Goal: Transaction & Acquisition: Purchase product/service

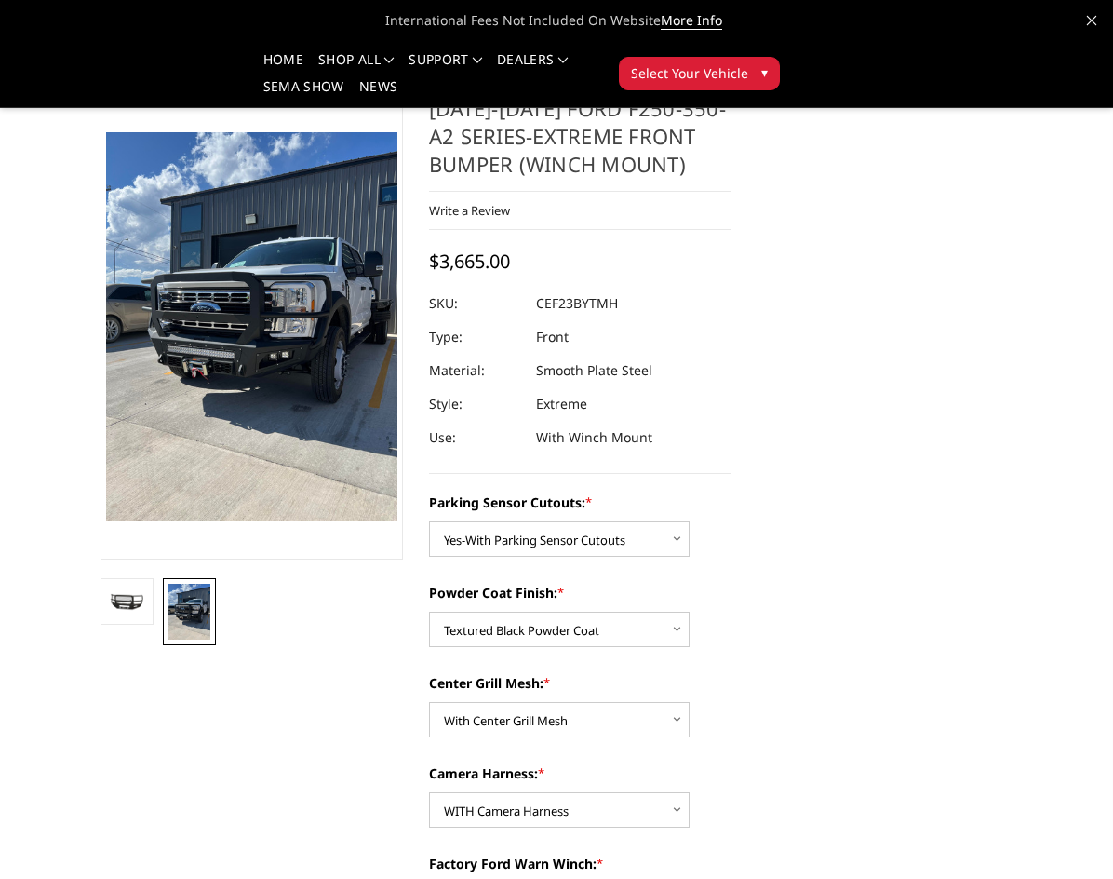
select select "2421"
select select "2423"
select select "2424"
select select "2426"
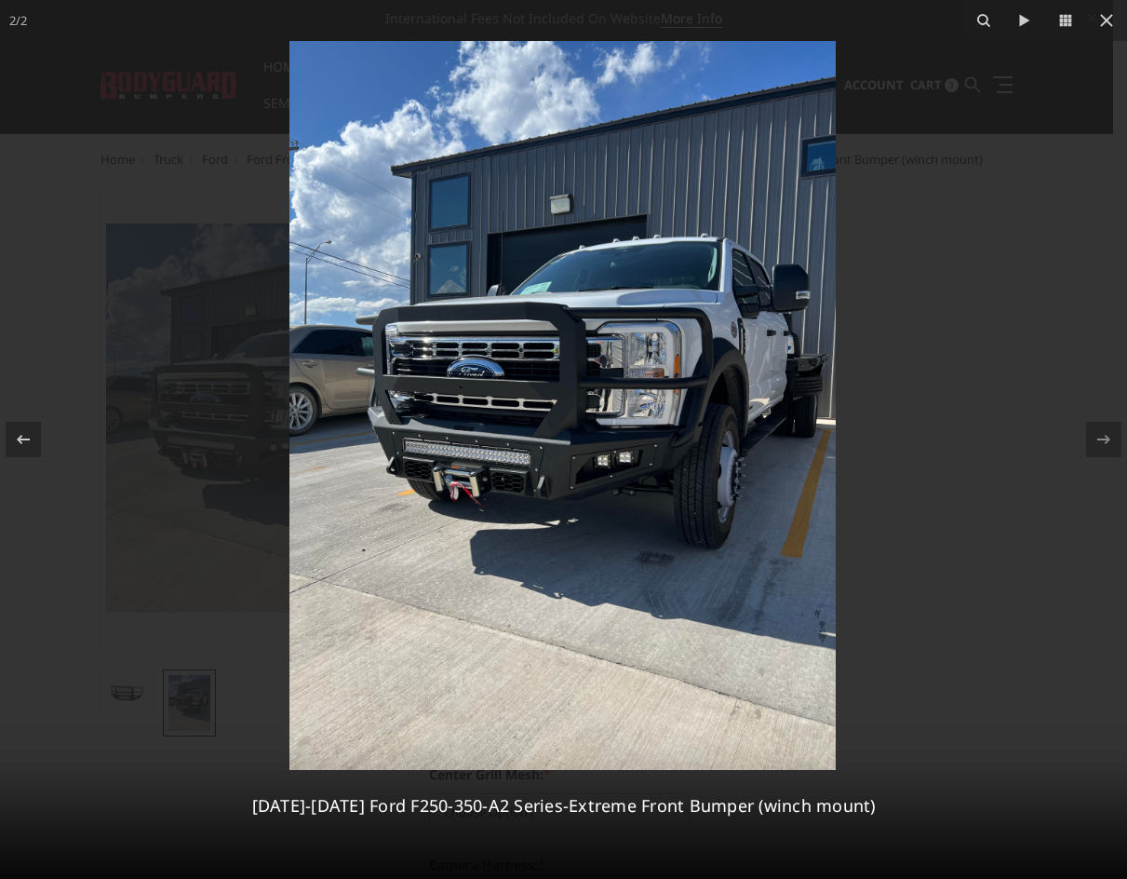
click at [580, 495] on img at bounding box center [562, 405] width 546 height 729
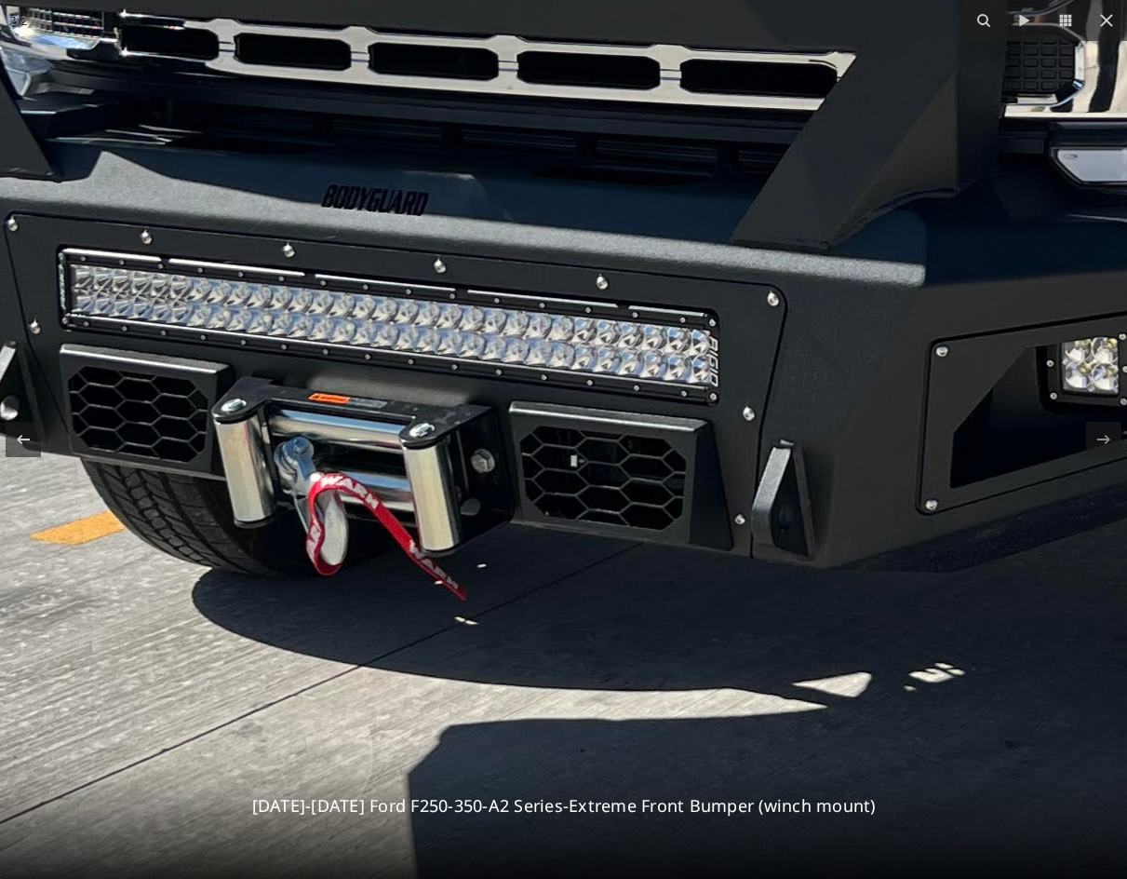
drag, startPoint x: 395, startPoint y: 384, endPoint x: 786, endPoint y: 434, distance: 394.9
click at [786, 434] on img at bounding box center [883, 82] width 2814 height 3753
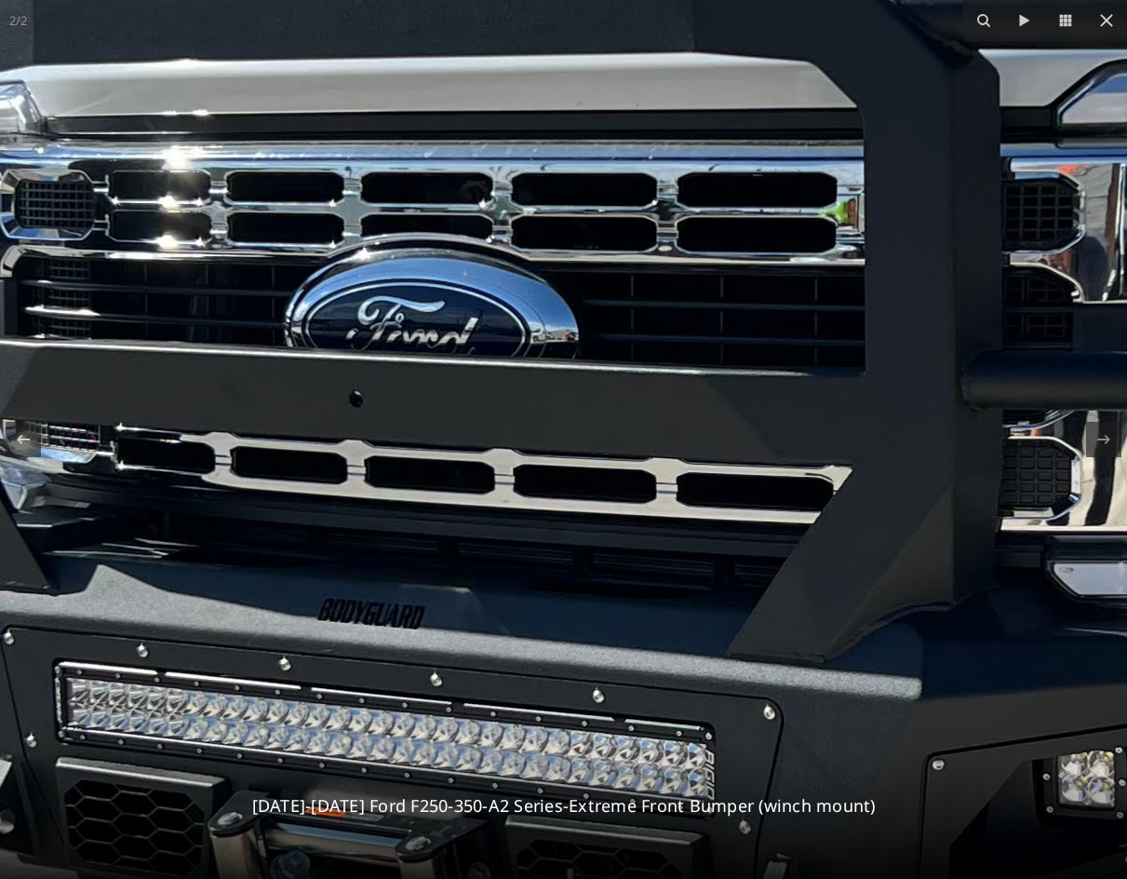
drag, startPoint x: 457, startPoint y: 336, endPoint x: 651, endPoint y: 470, distance: 235.4
click at [454, 749] on img at bounding box center [879, 495] width 2814 height 3753
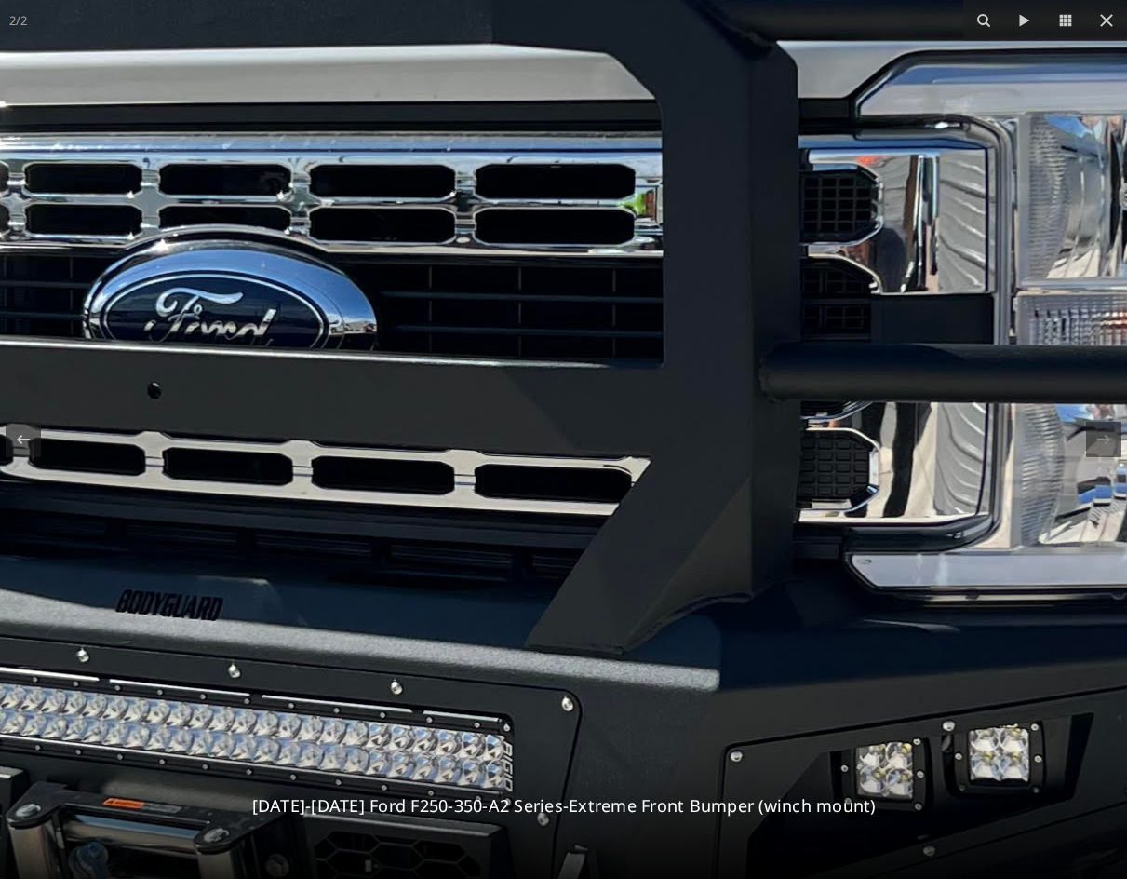
drag, startPoint x: 629, startPoint y: 444, endPoint x: 430, endPoint y: 562, distance: 231.6
click at [427, 434] on img at bounding box center [677, 486] width 2814 height 3753
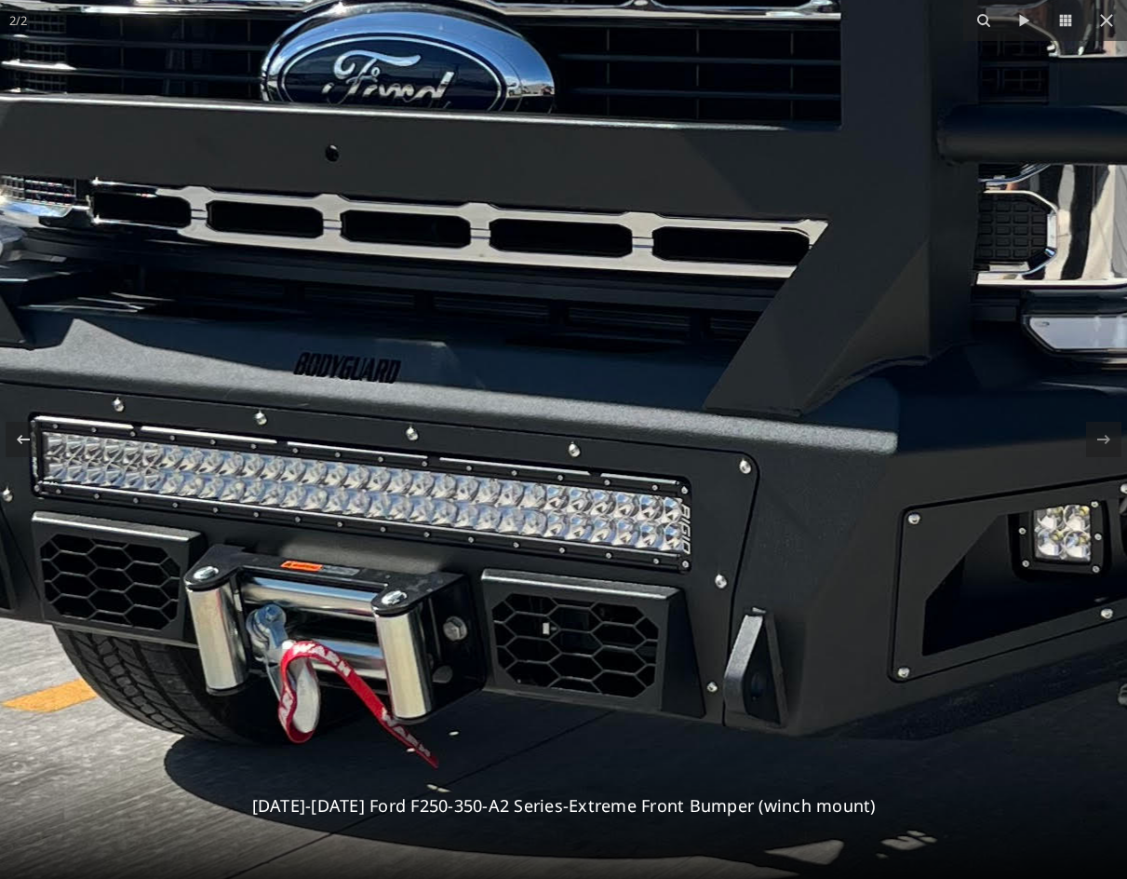
drag, startPoint x: 395, startPoint y: 607, endPoint x: 614, endPoint y: 321, distance: 360.4
click at [614, 322] on img at bounding box center [855, 249] width 2814 height 3753
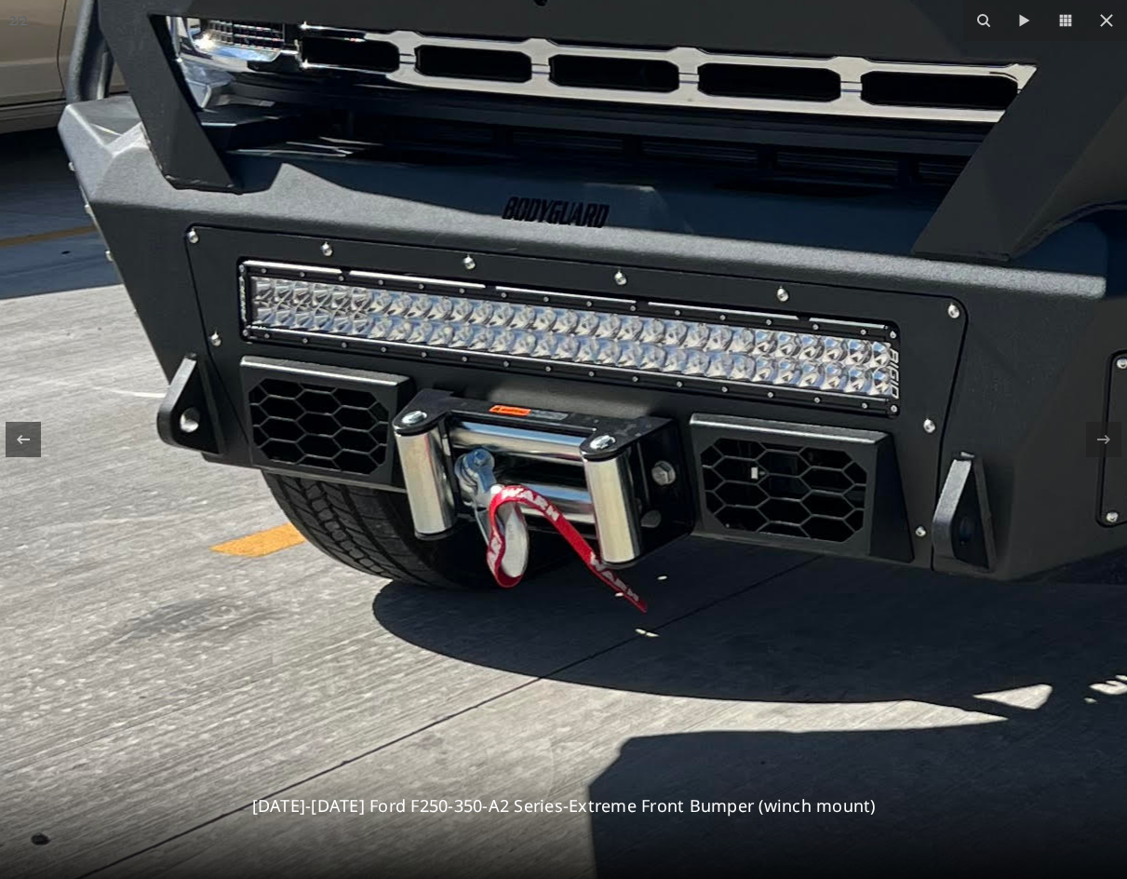
drag, startPoint x: 513, startPoint y: 569, endPoint x: 614, endPoint y: 512, distance: 116.2
click at [614, 512] on img at bounding box center [1064, 94] width 2814 height 3753
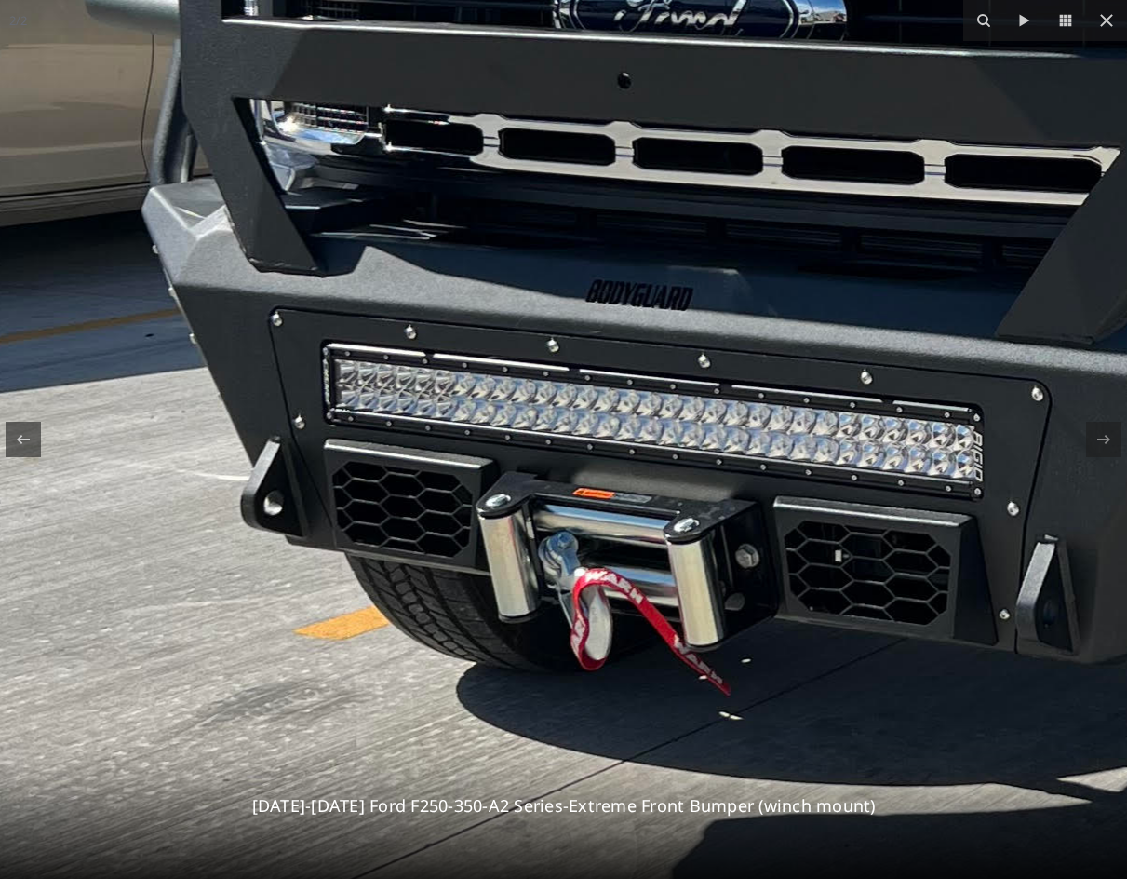
drag, startPoint x: 677, startPoint y: 248, endPoint x: 777, endPoint y: 571, distance: 338.2
click at [779, 571] on img at bounding box center [1147, 177] width 2814 height 3753
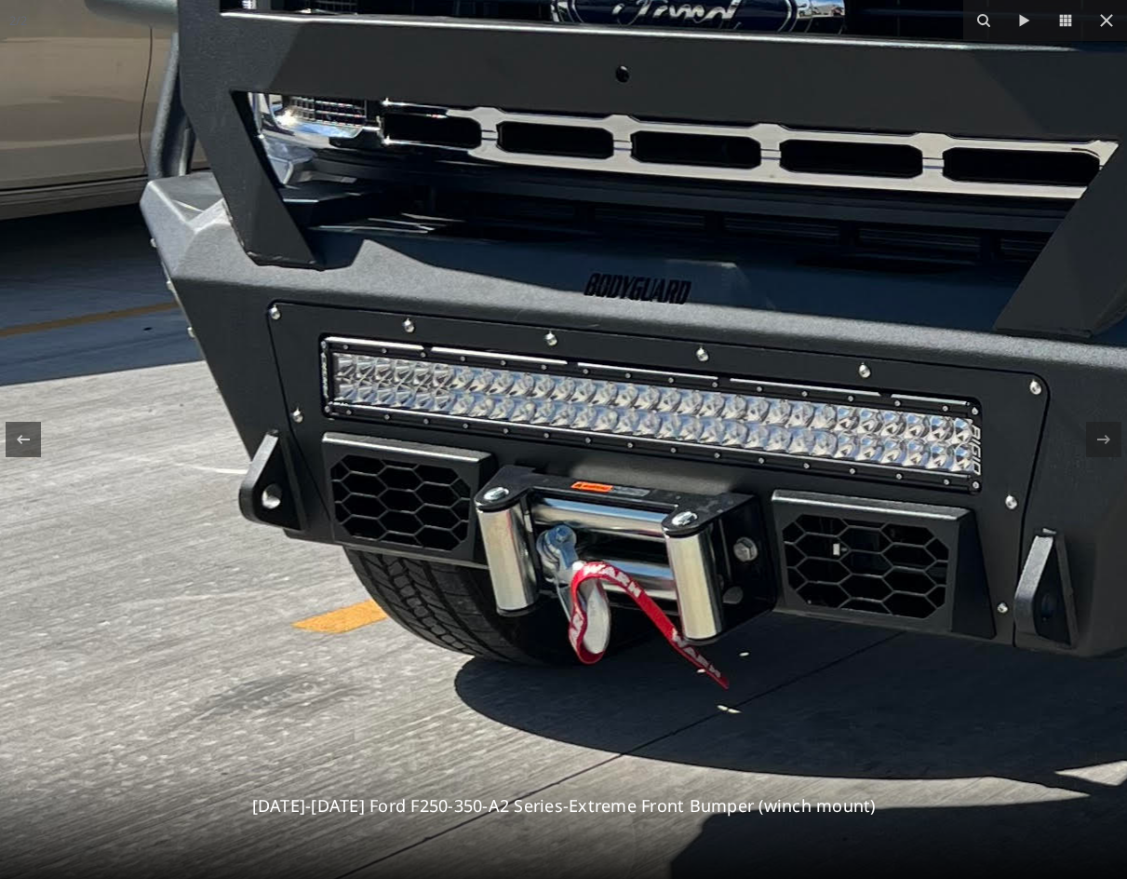
drag, startPoint x: 666, startPoint y: 379, endPoint x: 637, endPoint y: 126, distance: 254.9
click at [638, 126] on img at bounding box center [1145, 170] width 2814 height 3753
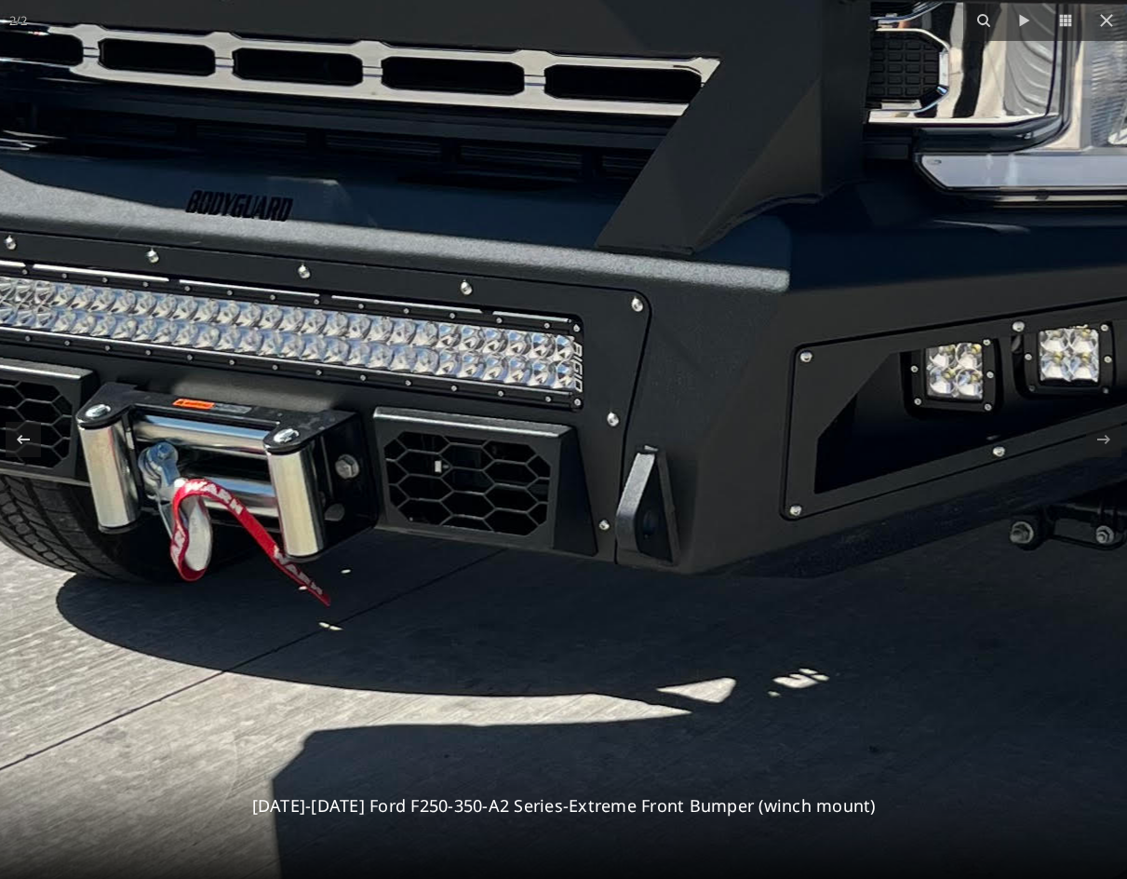
drag, startPoint x: 775, startPoint y: 418, endPoint x: 387, endPoint y: 542, distance: 407.4
click at [329, 580] on img at bounding box center [747, 87] width 2814 height 3753
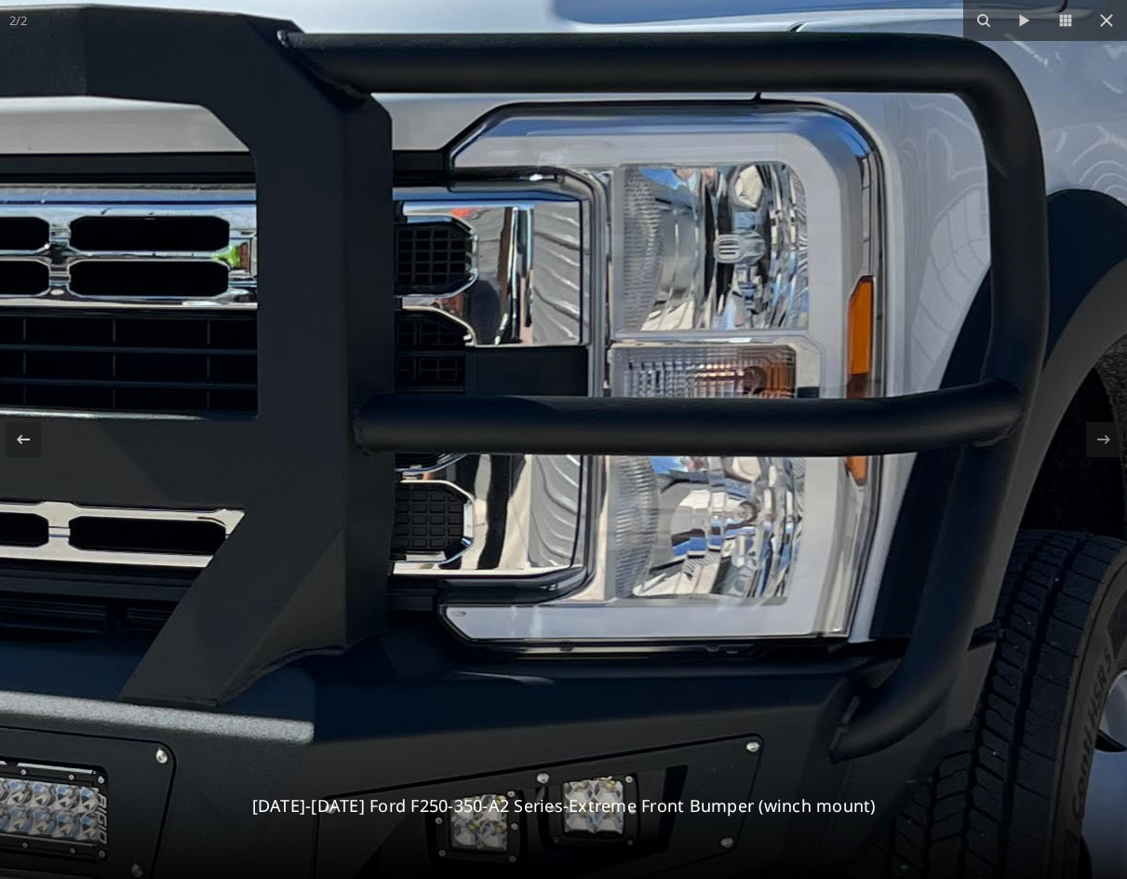
drag, startPoint x: 988, startPoint y: 372, endPoint x: 580, endPoint y: 584, distance: 460.4
click at [574, 584] on img at bounding box center [272, 539] width 2814 height 3753
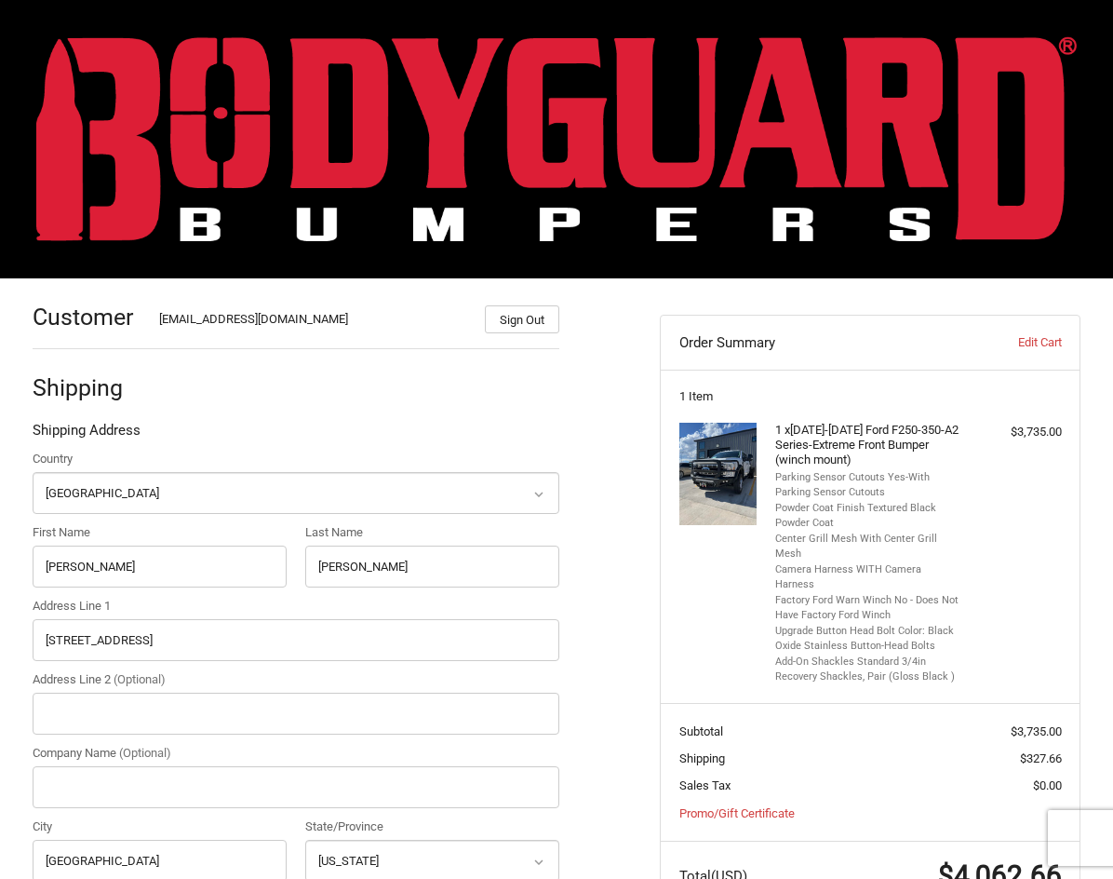
select select "US"
select select "VA"
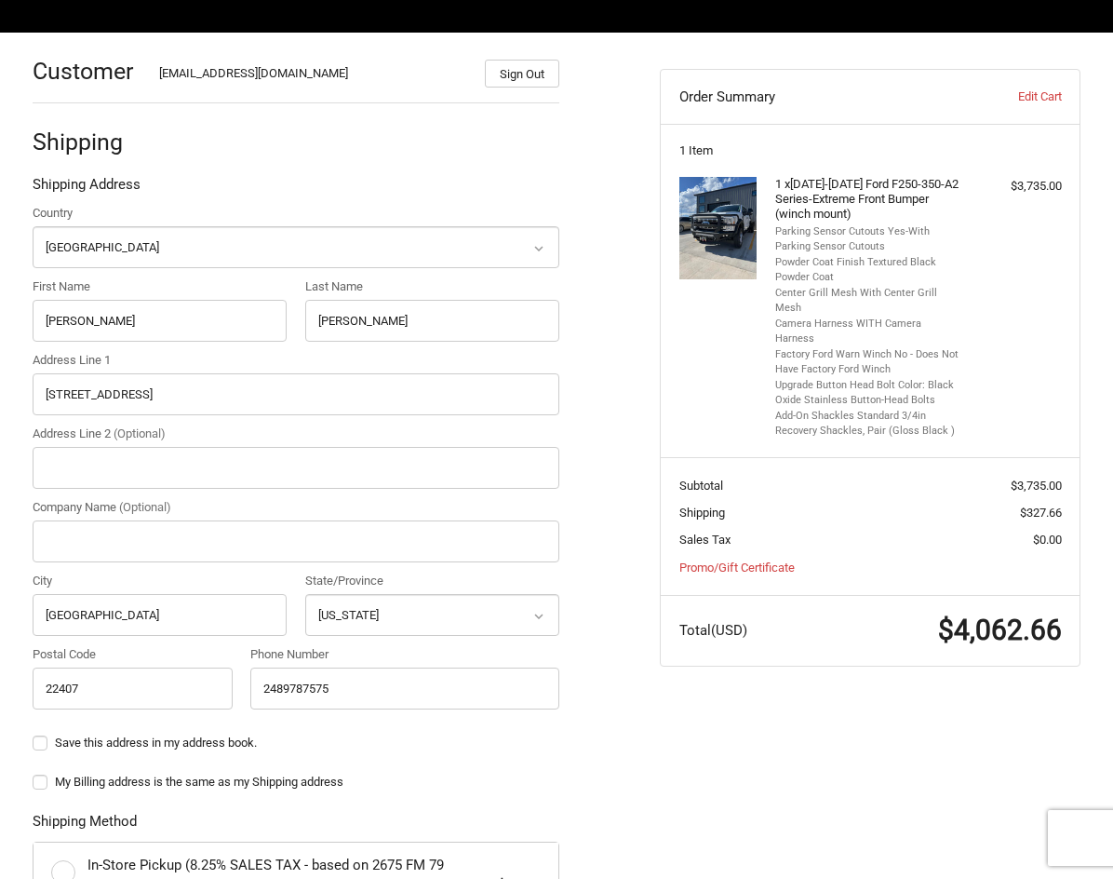
scroll to position [279, 0]
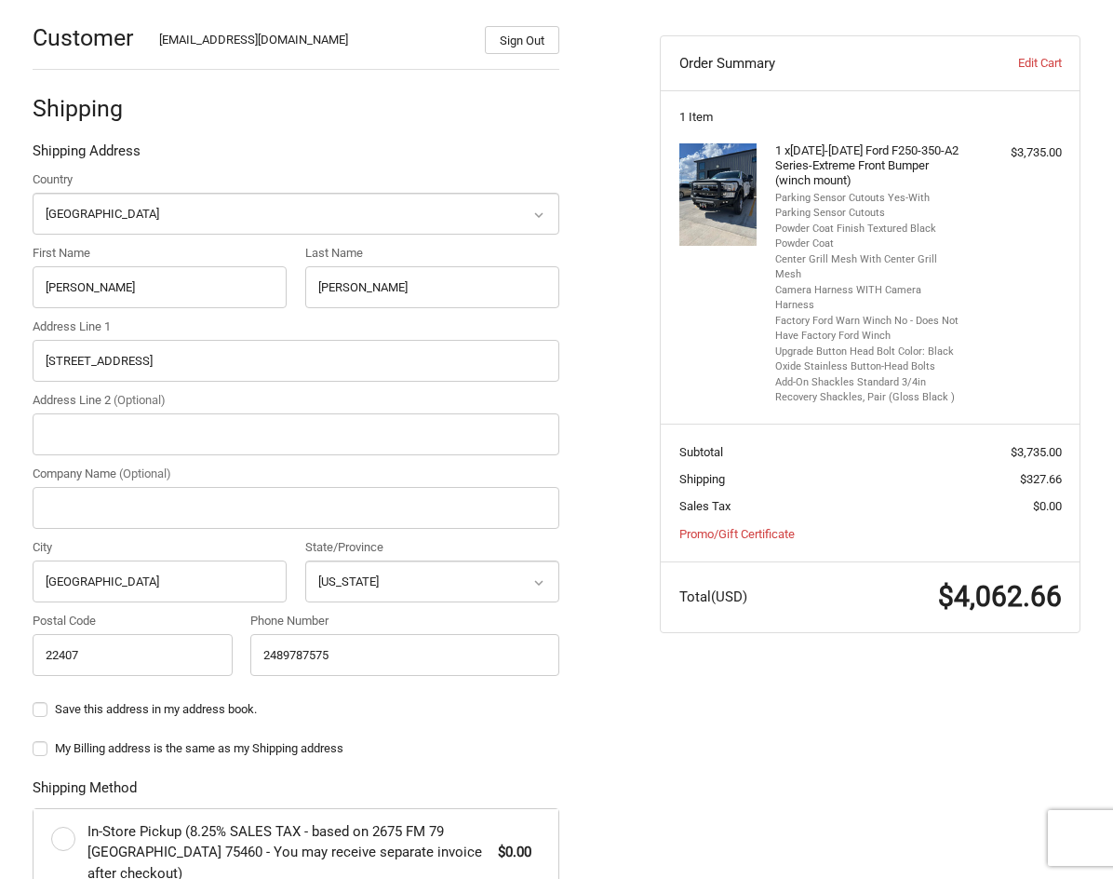
click at [602, 334] on ol "Customer kintelfom@gmail.com Sign Out Shipping Shipping Address Country Select …" at bounding box center [333, 662] width 600 height 1327
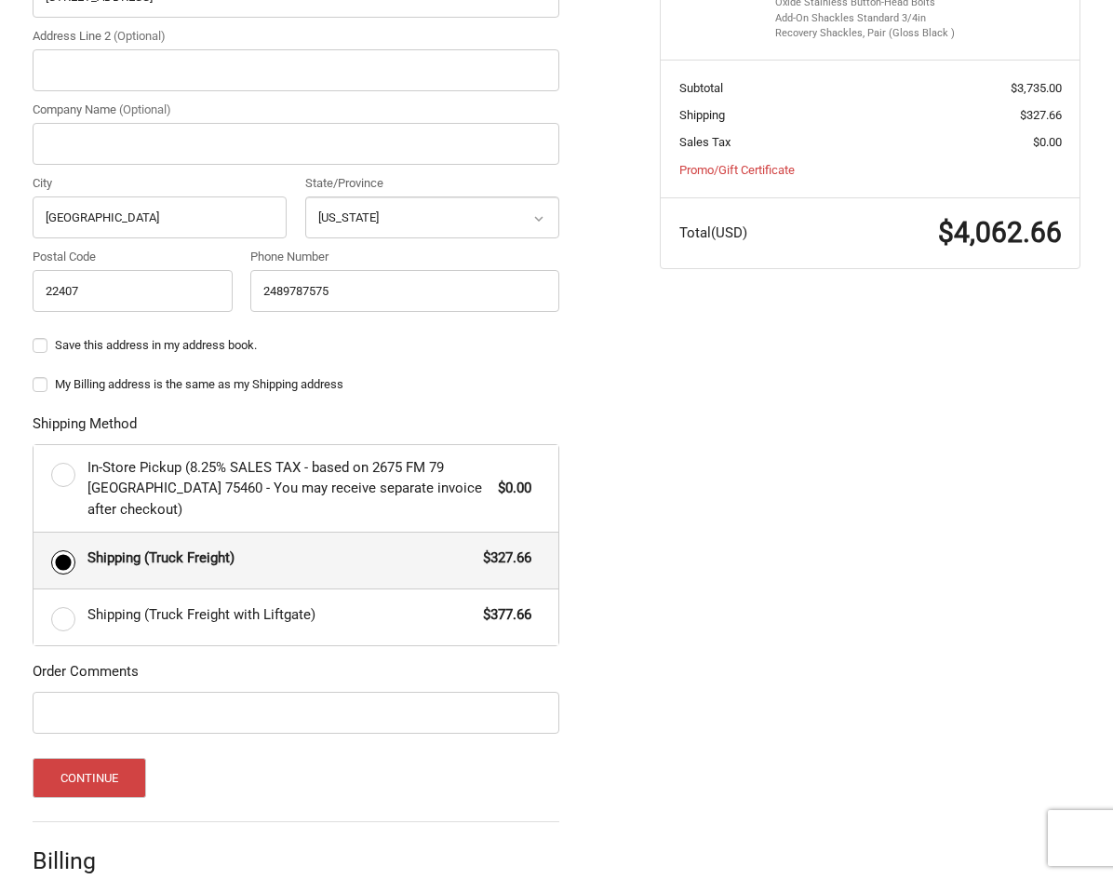
scroll to position [651, 0]
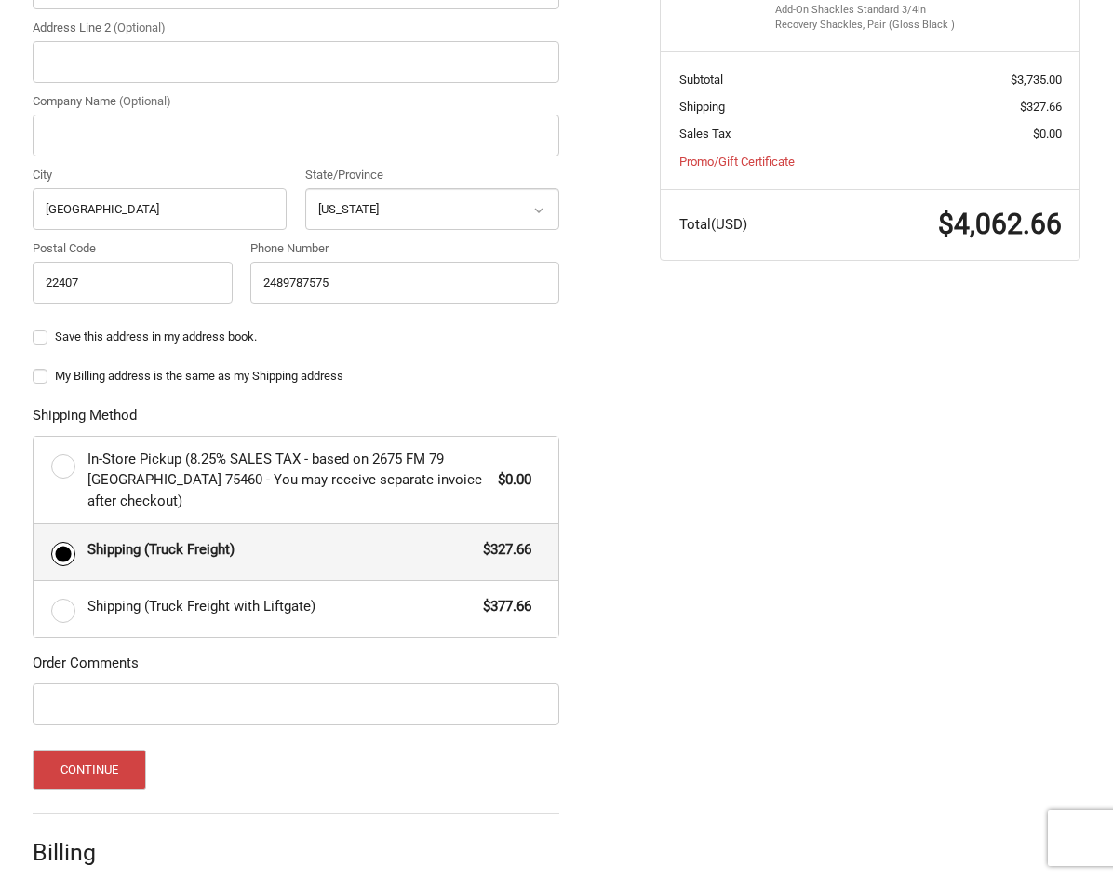
click at [724, 479] on div "Customer kintelfom@gmail.com Sign Out Shipping Shipping Address Country Select …" at bounding box center [556, 300] width 1113 height 1346
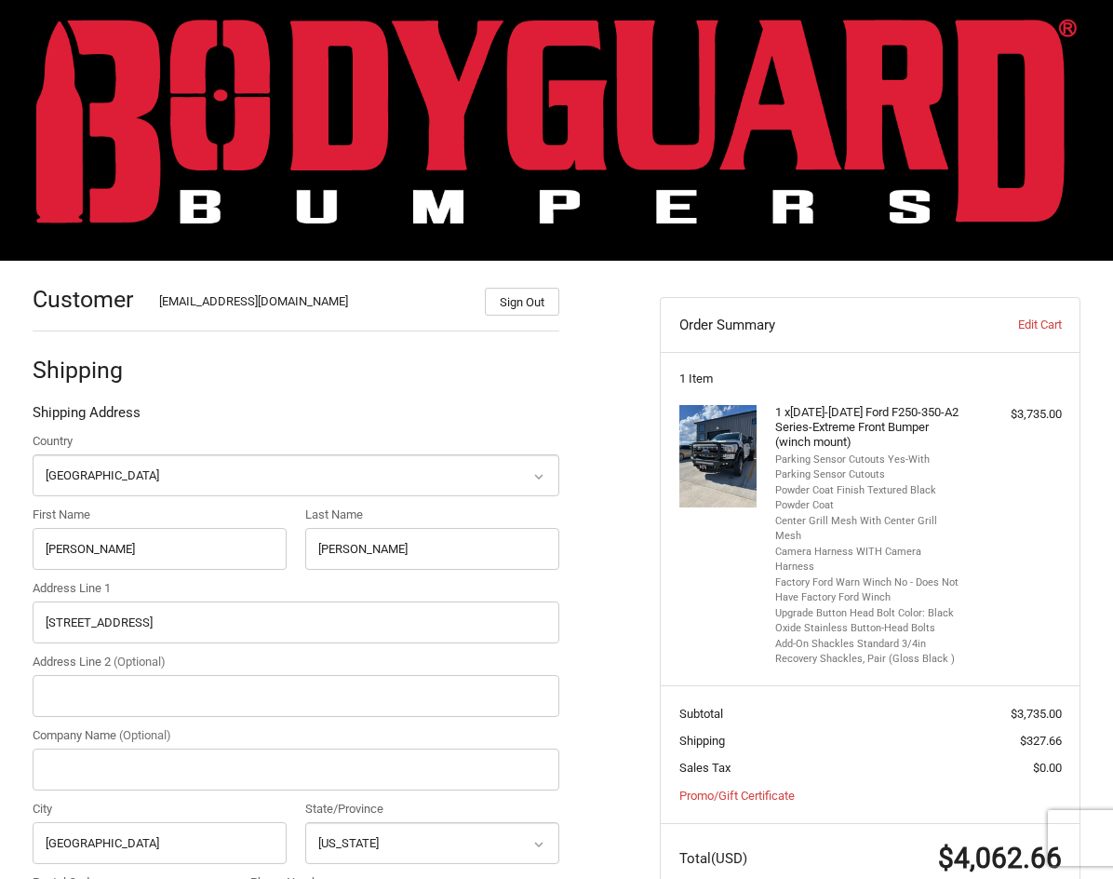
scroll to position [0, 0]
